Goal: Browse casually

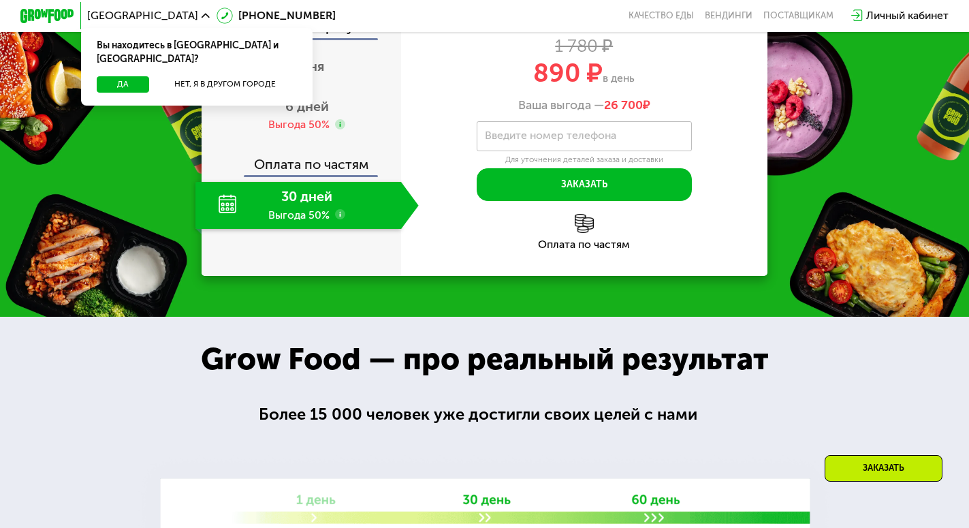
scroll to position [1089, 0]
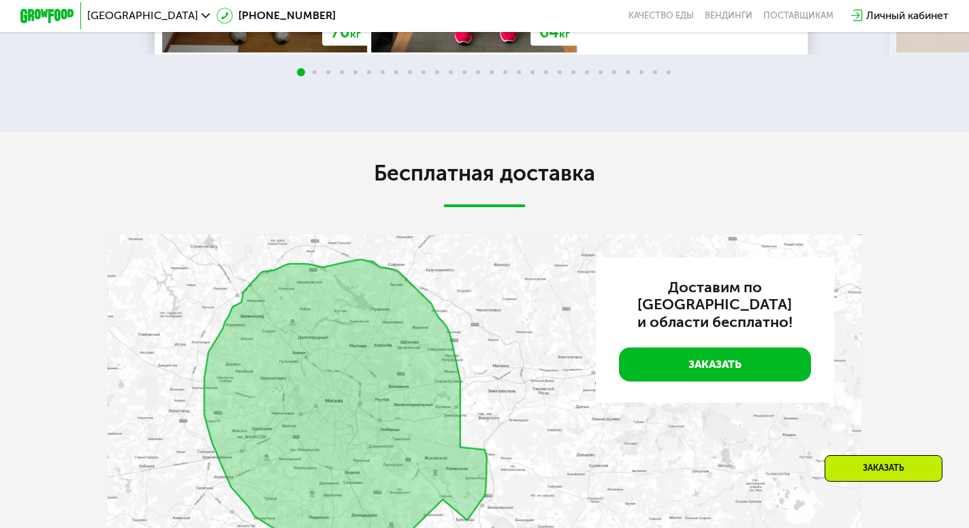
scroll to position [2956, 0]
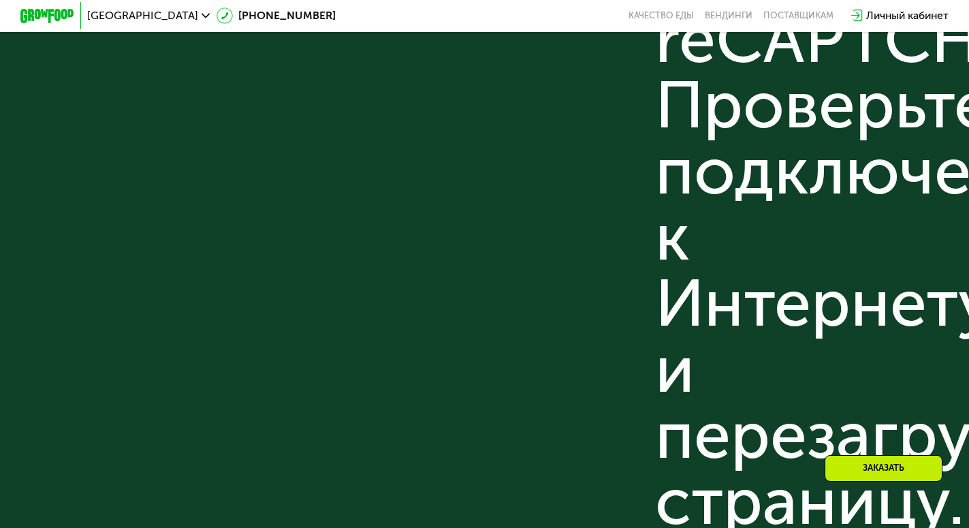
click at [426, 140] on div "Присоединяйся к нашей команде [PERSON_NAME] в GF Поставщикам: Написать По любым…" at bounding box center [523, 45] width 216 height 1072
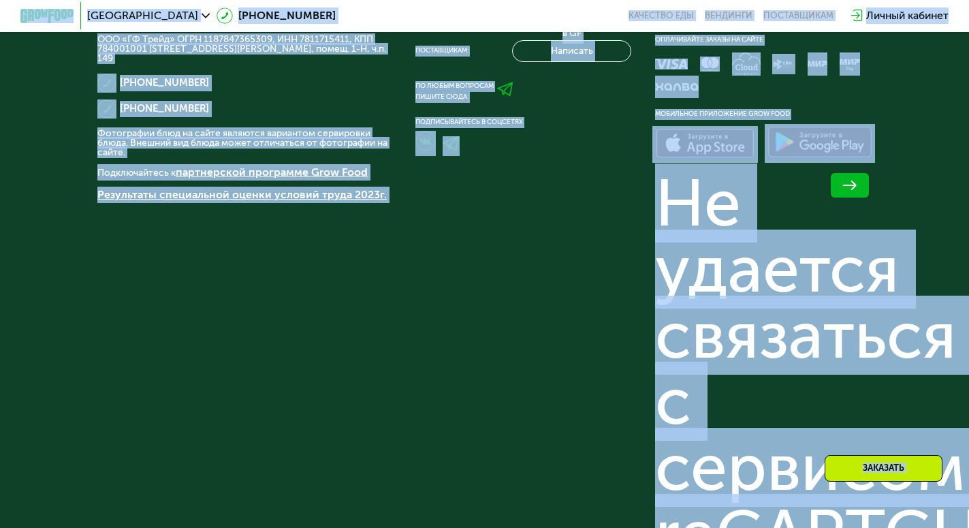
scroll to position [4437, 0]
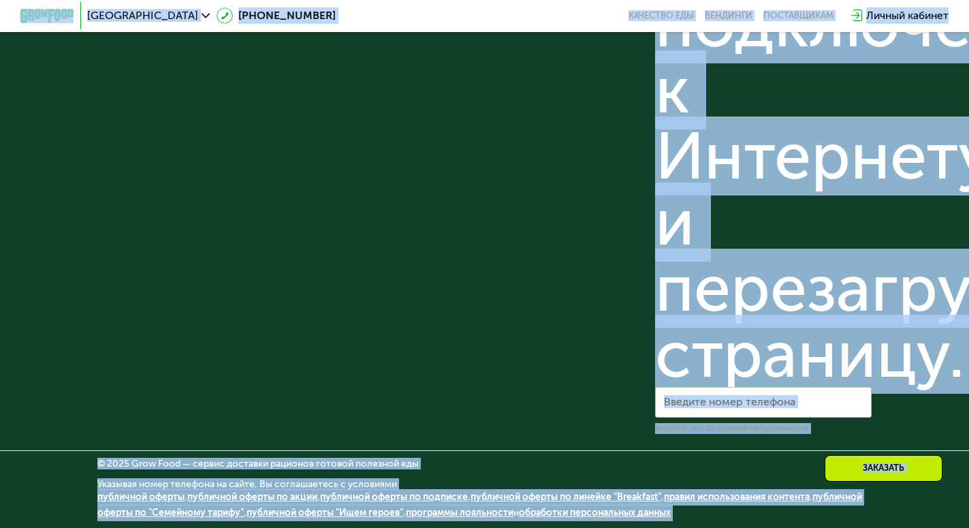
click at [513, 510] on link "программы лояльности" at bounding box center [460, 513] width 108 height 12
click at [659, 510] on link "обработки персональных данных" at bounding box center [595, 513] width 152 height 12
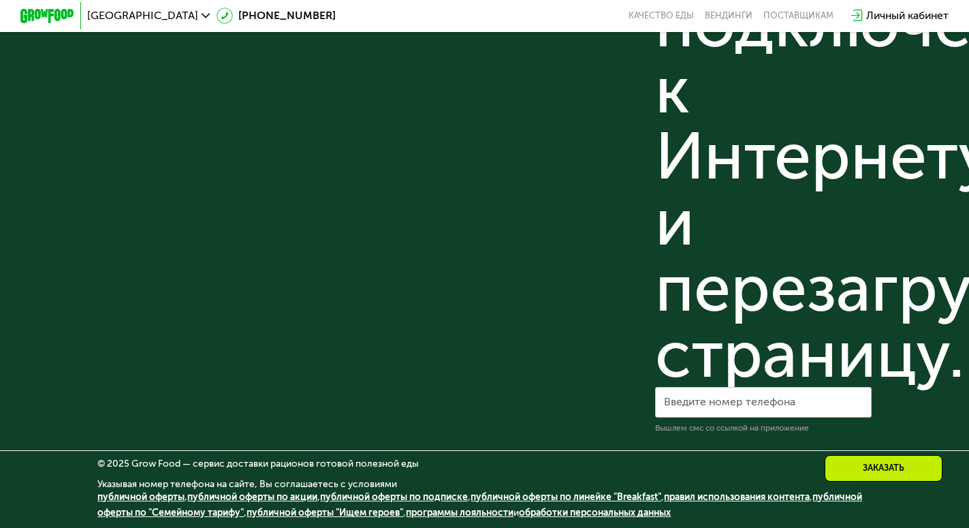
click at [513, 510] on link "программы лояльности" at bounding box center [460, 513] width 108 height 12
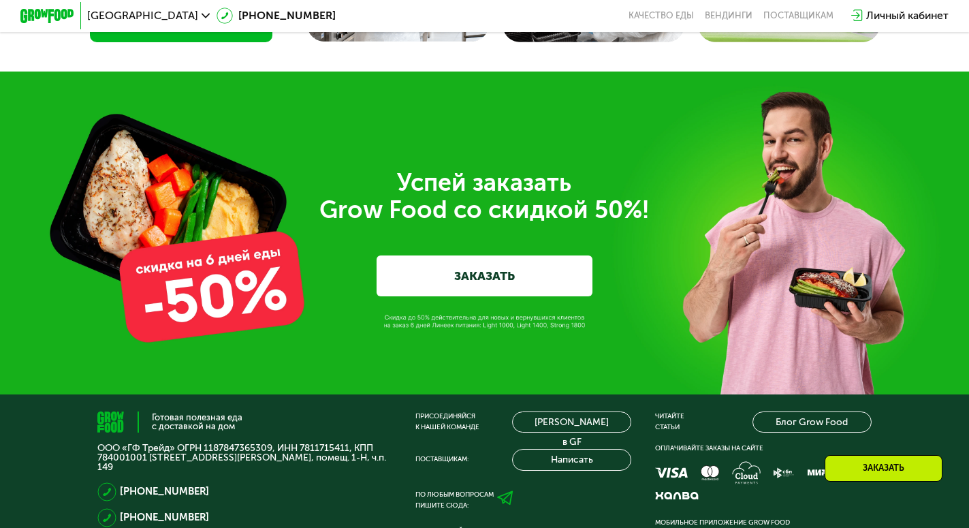
scroll to position [3416, 0]
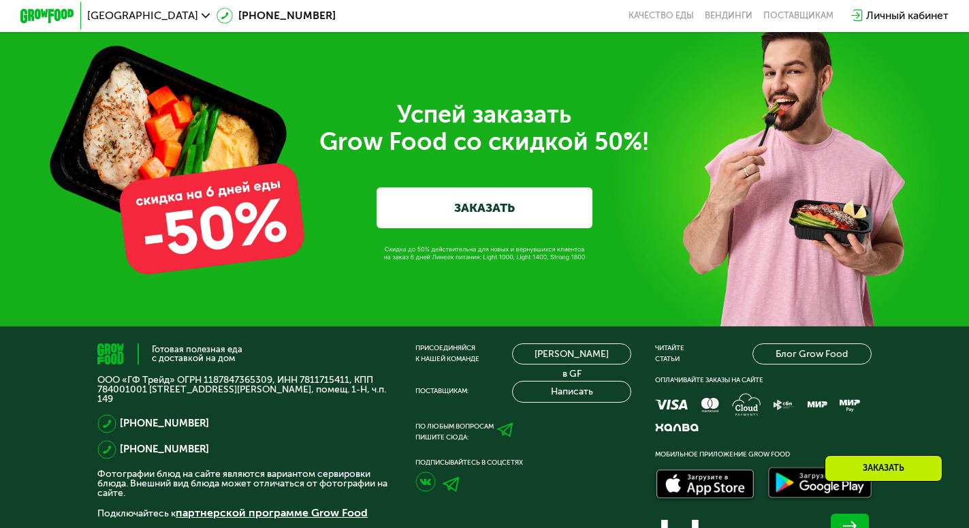
click at [749, 197] on div "Успей заказать  Grow Food со скидкой 50%! ЗАКАЗАТЬ" at bounding box center [485, 164] width 754 height 127
